Goal: Entertainment & Leisure: Browse casually

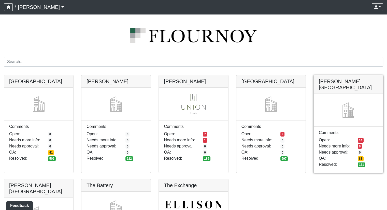
click at [331, 75] on link at bounding box center [347, 75] width 69 height 0
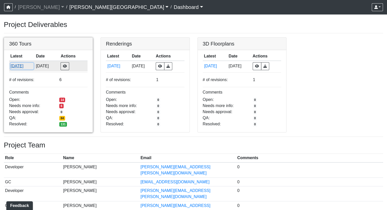
click at [18, 67] on button "[DATE]" at bounding box center [21, 66] width 23 height 7
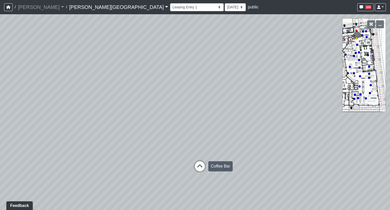
click at [200, 167] on icon at bounding box center [199, 168] width 15 height 15
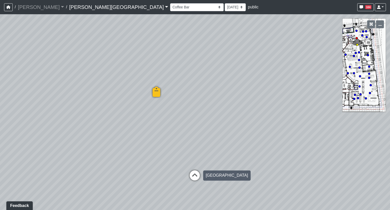
click at [195, 176] on icon at bounding box center [194, 177] width 15 height 15
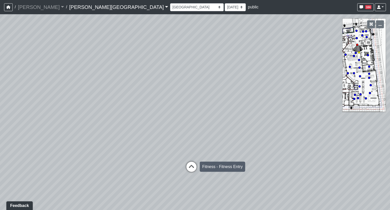
click at [192, 167] on icon at bounding box center [191, 169] width 15 height 15
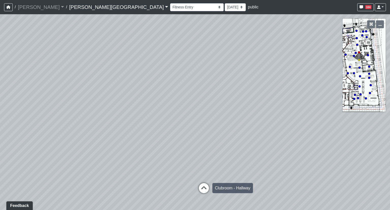
click at [203, 188] on icon at bounding box center [204, 190] width 15 height 15
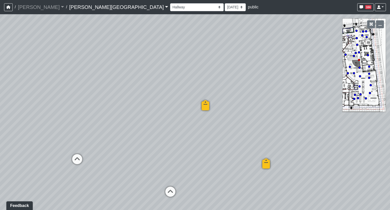
drag, startPoint x: 278, startPoint y: 144, endPoint x: 127, endPoint y: 135, distance: 151.3
click at [127, 135] on div "Loading... Coffee Bar Loading... Created by Sean Graefen - 9/10/2025 - Rev: 8/2…" at bounding box center [195, 112] width 390 height 196
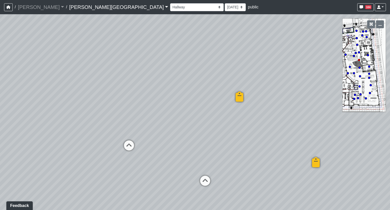
drag, startPoint x: 296, startPoint y: 138, endPoint x: 352, endPoint y: 129, distance: 56.8
click at [352, 129] on div "Loading... Coffee Bar Loading... Created by Sean Graefen - 9/10/2025 - Rev: 8/2…" at bounding box center [195, 112] width 390 height 196
click at [132, 143] on icon at bounding box center [131, 147] width 15 height 15
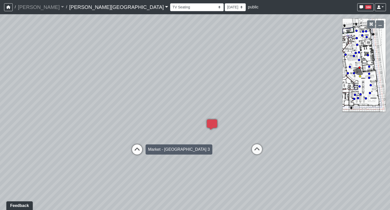
click at [139, 148] on icon at bounding box center [137, 151] width 15 height 15
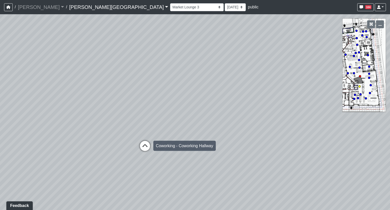
click at [145, 148] on icon at bounding box center [145, 148] width 15 height 15
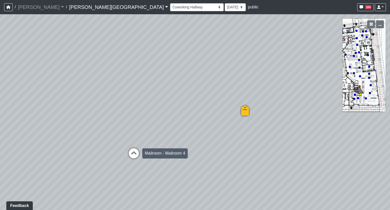
click at [137, 151] on icon at bounding box center [133, 155] width 15 height 15
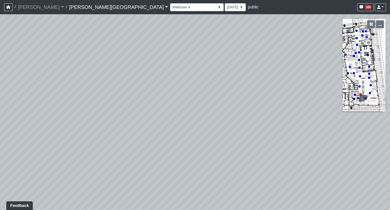
drag, startPoint x: 119, startPoint y: 146, endPoint x: 306, endPoint y: 133, distance: 186.5
click at [306, 133] on div "Loading... Coffee Bar Loading... Created by Sean Graefen - 9/10/2025 - Rev: 8/2…" at bounding box center [195, 112] width 390 height 196
drag, startPoint x: 161, startPoint y: 142, endPoint x: 273, endPoint y: 129, distance: 111.8
click at [273, 129] on div "Loading... Coffee Bar Loading... Created by Sean Graefen - 9/10/2025 - Rev: 8/2…" at bounding box center [195, 112] width 390 height 196
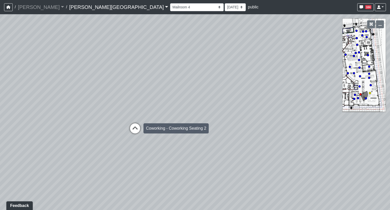
click at [135, 128] on icon at bounding box center [135, 130] width 15 height 15
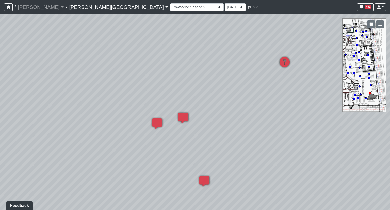
drag, startPoint x: 229, startPoint y: 121, endPoint x: 69, endPoint y: 112, distance: 159.4
click at [69, 112] on div "Loading... Coffee Bar Loading... Created by Sean Graefen - 9/10/2025 - Rev: 8/2…" at bounding box center [195, 112] width 390 height 196
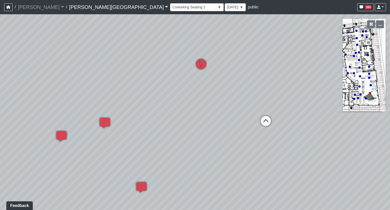
drag, startPoint x: 243, startPoint y: 100, endPoint x: 102, endPoint y: 97, distance: 140.9
click at [87, 98] on div "Loading... Coffee Bar Loading... Created by Sean Graefen - 9/10/2025 - Rev: 8/2…" at bounding box center [195, 112] width 390 height 196
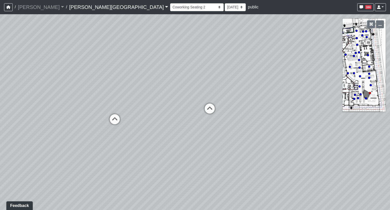
drag, startPoint x: 288, startPoint y: 98, endPoint x: 56, endPoint y: 94, distance: 232.1
click at [95, 93] on div "Loading... Coffee Bar Loading... Created by Sean Graefen - 9/10/2025 - Rev: 8/2…" at bounding box center [195, 112] width 390 height 196
drag, startPoint x: 101, startPoint y: 94, endPoint x: 41, endPoint y: 109, distance: 61.4
click at [41, 109] on div "Loading... Coffee Bar Loading... Created by Sean Graefen - 9/10/2025 - Rev: 8/2…" at bounding box center [195, 112] width 390 height 196
drag, startPoint x: 74, startPoint y: 122, endPoint x: 162, endPoint y: 106, distance: 90.1
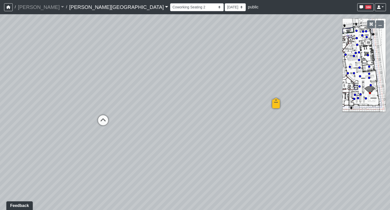
click at [162, 106] on div "Loading... Coffee Bar Loading... Created by Sean Graefen - 9/10/2025 - Rev: 8/2…" at bounding box center [195, 112] width 390 height 196
click at [104, 120] on icon at bounding box center [103, 122] width 15 height 15
drag, startPoint x: 186, startPoint y: 93, endPoint x: 264, endPoint y: 90, distance: 78.1
click at [264, 90] on div "Loading... Coffee Bar Loading... Created by Sean Graefen - 9/10/2025 - Rev: 8/2…" at bounding box center [195, 112] width 390 height 196
click at [170, 8] on select "Hallway Hospitality Bar Package Room Package Room Entry Pool Courtyard Entry 1 …" at bounding box center [197, 7] width 54 height 8
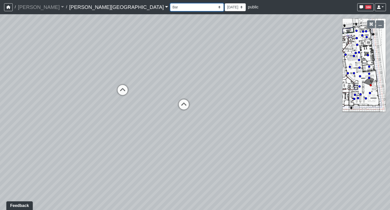
click at [170, 3] on select "Hallway Hospitality Bar Package Room Package Room Entry Pool Courtyard Entry 1 …" at bounding box center [197, 7] width 54 height 8
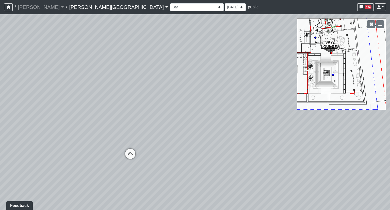
drag, startPoint x: 230, startPoint y: 134, endPoint x: 241, endPoint y: 139, distance: 12.1
click at [241, 139] on div "Loading... Coffee Bar Loading... Created by Sean Graefen - 9/10/2025 - Rev: 8/2…" at bounding box center [195, 112] width 390 height 196
drag, startPoint x: 267, startPoint y: 96, endPoint x: 91, endPoint y: 91, distance: 176.3
click at [91, 91] on div "Loading... Coffee Bar Loading... Created by Sean Graefen - 9/10/2025 - Rev: 8/2…" at bounding box center [195, 112] width 390 height 196
drag, startPoint x: 249, startPoint y: 133, endPoint x: 81, endPoint y: 112, distance: 168.6
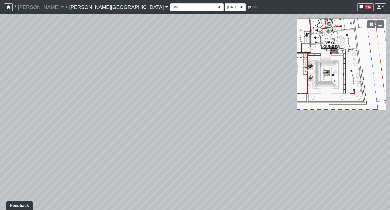
click at [77, 114] on div "Loading... Coffee Bar Loading... Created by Sean Graefen - 9/10/2025 - Rev: 8/2…" at bounding box center [195, 112] width 390 height 196
drag, startPoint x: 254, startPoint y: 120, endPoint x: 122, endPoint y: 108, distance: 132.8
click at [127, 109] on div "Loading... Coffee Bar Loading... Created by Sean Graefen - 9/10/2025 - Rev: 8/2…" at bounding box center [195, 112] width 390 height 196
click at [170, 10] on select "Hallway Hospitality Bar Package Room Package Room Entry Pool Courtyard Entry 1 …" at bounding box center [197, 7] width 54 height 8
click at [170, 3] on select "Hallway Hospitality Bar Package Room Package Room Entry Pool Courtyard Entry 1 …" at bounding box center [197, 7] width 54 height 8
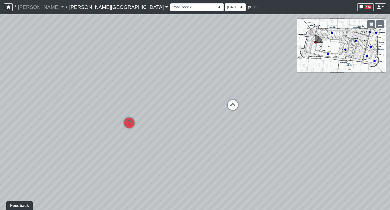
drag, startPoint x: 120, startPoint y: 114, endPoint x: 314, endPoint y: 82, distance: 196.3
click at [314, 82] on div "Loading... Coffee Bar Loading... Created by Sean Graefen - 9/10/2025 - Rev: 8/2…" at bounding box center [195, 112] width 390 height 196
drag, startPoint x: 132, startPoint y: 106, endPoint x: 90, endPoint y: 102, distance: 42.2
click at [90, 102] on div "Loading... Coffee Bar Loading... Created by Sean Graefen - 9/10/2025 - Rev: 8/2…" at bounding box center [195, 112] width 390 height 196
drag, startPoint x: 264, startPoint y: 73, endPoint x: 97, endPoint y: 88, distance: 167.7
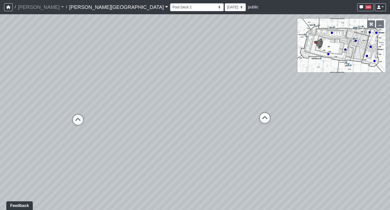
click at [97, 88] on div "Loading... Coffee Bar Loading... Created by Sean Graefen - 9/10/2025 - Rev: 8/2…" at bounding box center [195, 112] width 390 height 196
drag, startPoint x: 251, startPoint y: 82, endPoint x: 6, endPoint y: 85, distance: 245.3
click at [6, 85] on div "Loading... Coffee Bar Loading... Created by Sean Graefen - 9/10/2025 - Rev: 8/2…" at bounding box center [195, 112] width 390 height 196
drag, startPoint x: 192, startPoint y: 85, endPoint x: 266, endPoint y: 70, distance: 75.0
click at [266, 70] on div "Loading... Coffee Bar Loading... Created by Sean Graefen - 9/10/2025 - Rev: 8/2…" at bounding box center [195, 112] width 390 height 196
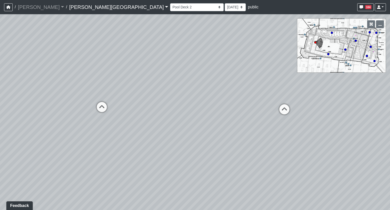
drag, startPoint x: 105, startPoint y: 74, endPoint x: 301, endPoint y: 72, distance: 195.8
click at [301, 72] on div "Loading... Coffee Bar Loading... Created by Sean Graefen - 9/10/2025 - Rev: 8/2…" at bounding box center [195, 112] width 390 height 196
click at [285, 109] on icon at bounding box center [284, 111] width 15 height 15
drag, startPoint x: 158, startPoint y: 76, endPoint x: 237, endPoint y: 95, distance: 82.1
click at [237, 95] on div "Loading... Coffee Bar Loading... Created by Sean Graefen - 9/10/2025 - Rev: 8/2…" at bounding box center [195, 112] width 390 height 196
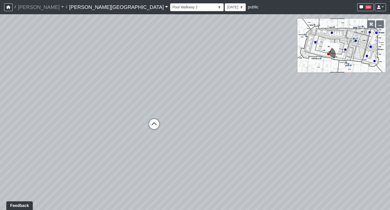
drag, startPoint x: 213, startPoint y: 48, endPoint x: 200, endPoint y: 63, distance: 19.5
click at [200, 63] on div "Loading... Coffee Bar Loading... Created by Sean Graefen - 9/10/2025 - Rev: 8/2…" at bounding box center [195, 112] width 390 height 196
click at [152, 126] on icon at bounding box center [154, 126] width 15 height 15
select select "mNNsTm4kxGxjv7qDWgGW9s"
drag, startPoint x: 265, startPoint y: 112, endPoint x: 185, endPoint y: 126, distance: 81.3
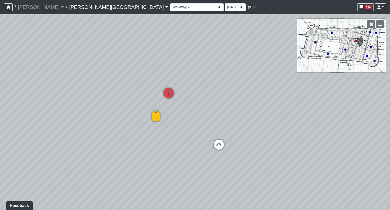
click at [185, 126] on div "Loading... Coffee Bar Loading... Created by Sean Graefen - 9/10/2025 - Rev: 8/2…" at bounding box center [195, 112] width 390 height 196
drag, startPoint x: 281, startPoint y: 115, endPoint x: 124, endPoint y: 108, distance: 156.7
click at [124, 108] on div "Loading... Coffee Bar Loading... Created by Sean Graefen - 9/10/2025 - Rev: 8/2…" at bounding box center [195, 112] width 390 height 196
drag, startPoint x: 231, startPoint y: 100, endPoint x: 111, endPoint y: 95, distance: 120.1
click at [101, 97] on div "Loading... Coffee Bar Loading... Created by Sean Graefen - 9/10/2025 - Rev: 8/2…" at bounding box center [195, 112] width 390 height 196
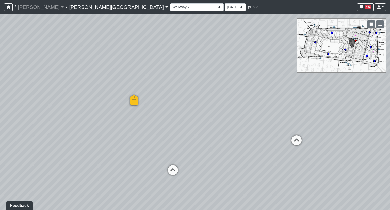
drag, startPoint x: 257, startPoint y: 96, endPoint x: 224, endPoint y: 95, distance: 33.3
click at [224, 95] on div "Loading... Coffee Bar Loading... Created by Sean Graefen - 9/10/2025 - Rev: 8/2…" at bounding box center [195, 112] width 390 height 196
